Goal: Check status: Check status

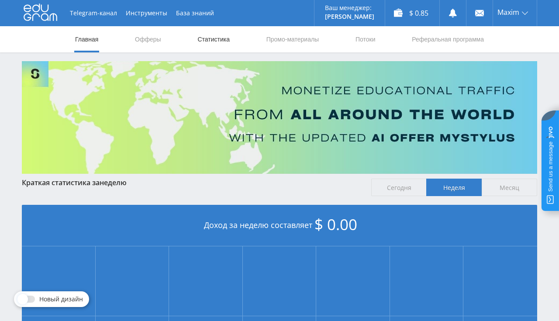
click at [212, 41] on link "Статистика" at bounding box center [214, 39] width 34 height 26
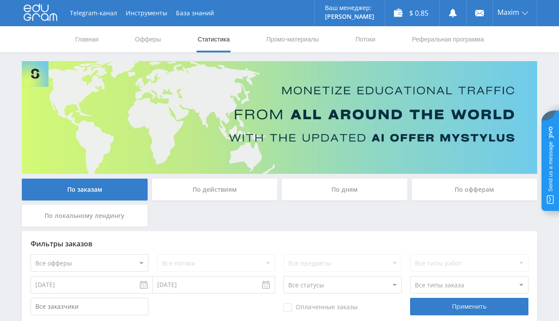
scroll to position [138, 0]
click at [89, 38] on link "Главная" at bounding box center [86, 39] width 25 height 26
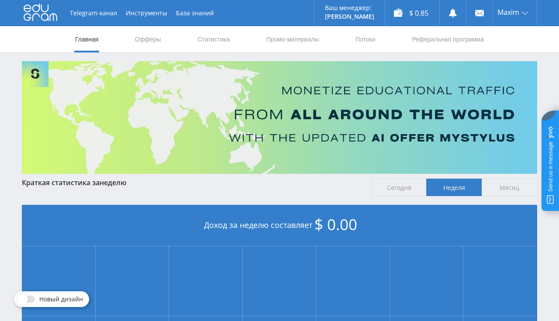
scroll to position [184, 0]
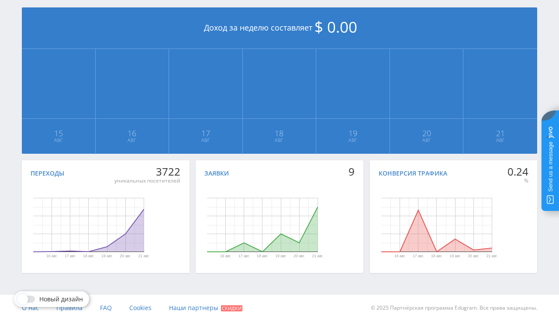
scroll to position [13, 0]
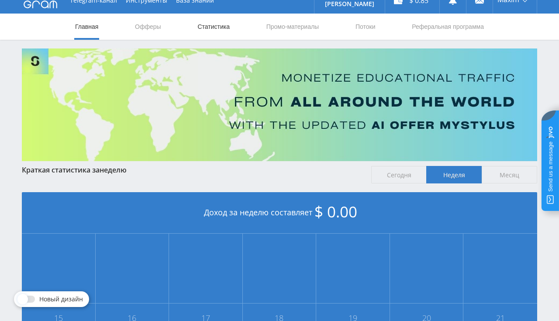
click at [212, 23] on link "Статистика" at bounding box center [214, 27] width 34 height 26
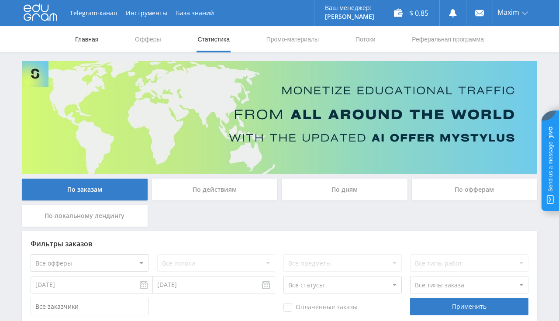
click at [80, 36] on link "Главная" at bounding box center [86, 39] width 25 height 26
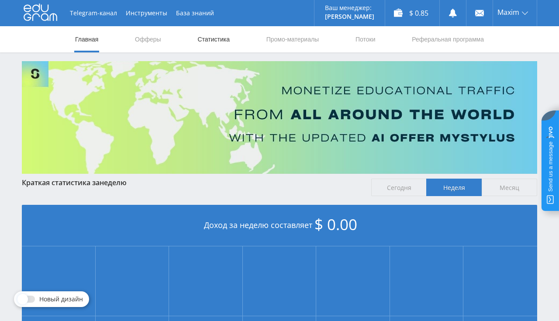
click at [211, 40] on link "Статистика" at bounding box center [214, 39] width 34 height 26
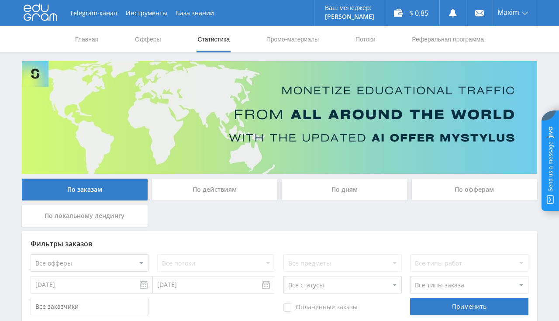
click at [211, 40] on link "Статистика" at bounding box center [214, 39] width 34 height 26
click at [85, 37] on link "Главная" at bounding box center [86, 39] width 25 height 26
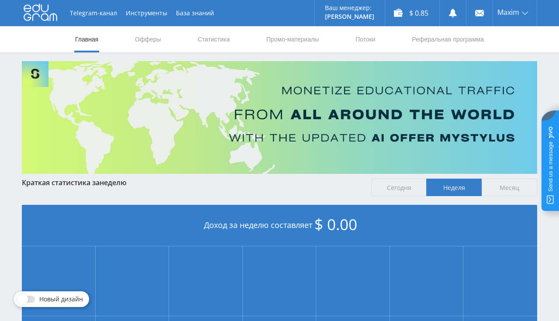
scroll to position [198, 0]
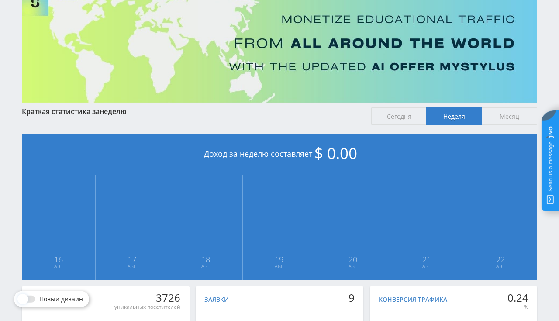
scroll to position [13, 0]
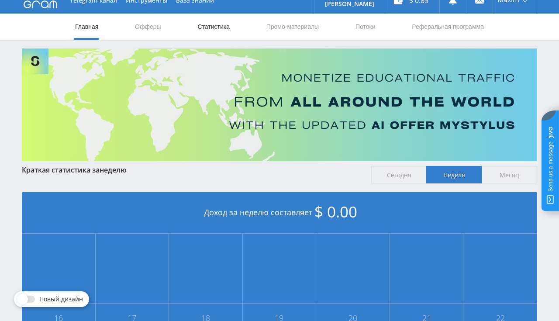
click at [212, 34] on link "Статистика" at bounding box center [214, 27] width 34 height 26
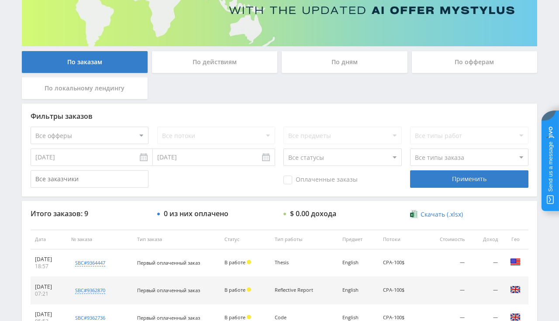
scroll to position [198, 0]
